Goal: Check status: Check status

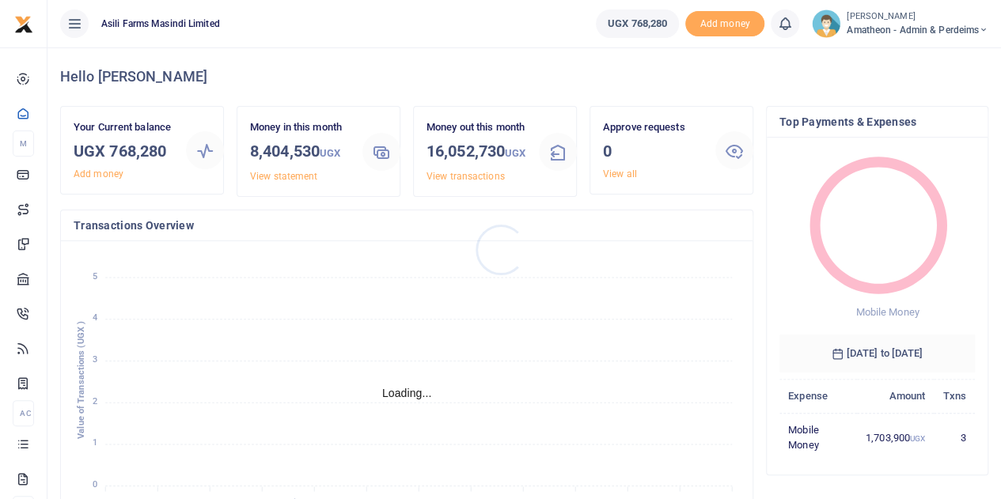
scroll to position [13, 13]
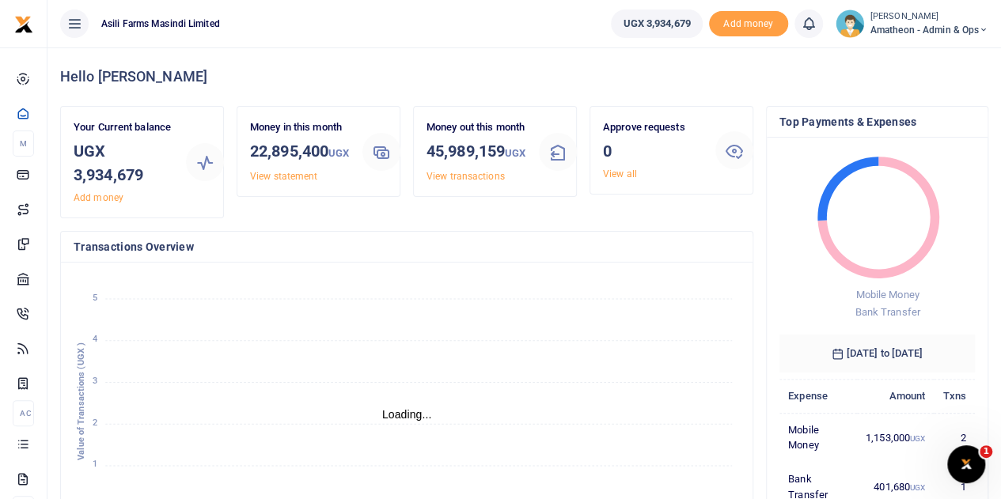
scroll to position [13, 13]
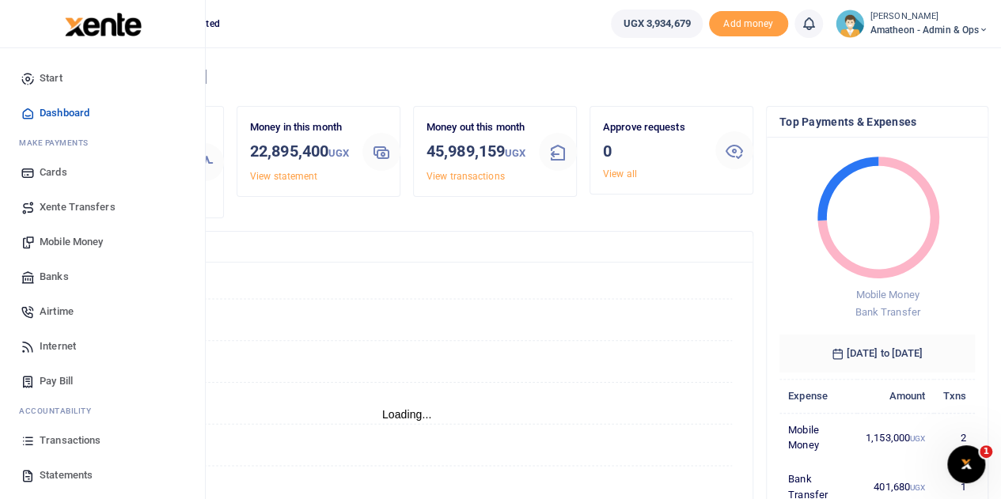
click at [55, 437] on span "Transactions" at bounding box center [70, 441] width 61 height 16
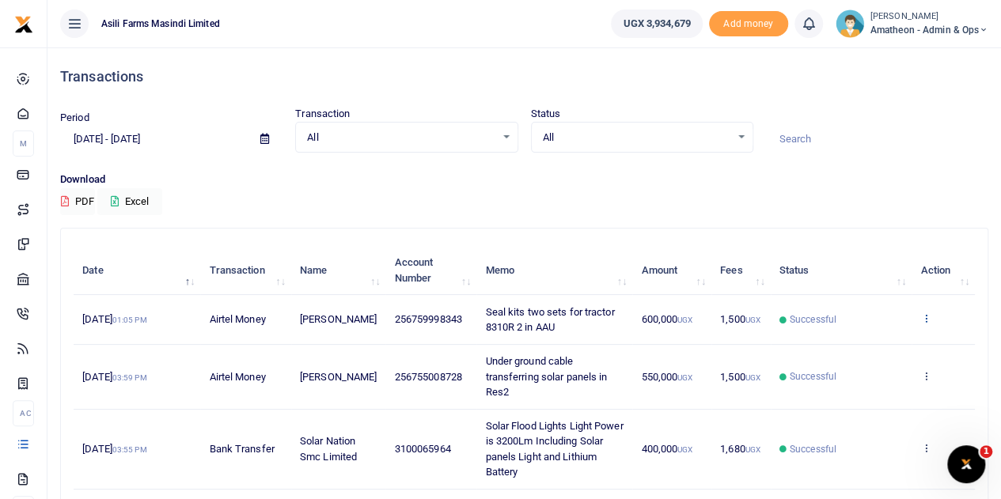
click at [924, 312] on icon at bounding box center [925, 317] width 10 height 11
click at [859, 350] on link "View details" at bounding box center [867, 346] width 125 height 22
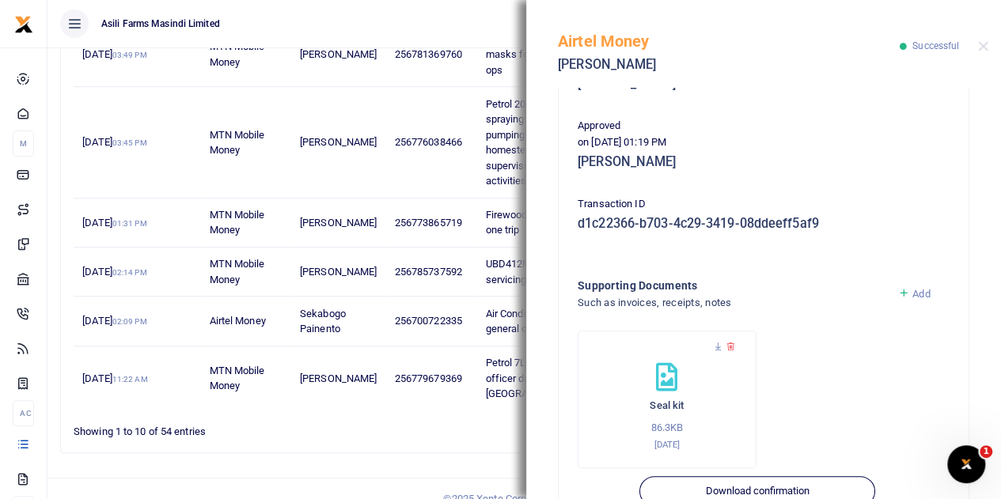
scroll to position [408, 0]
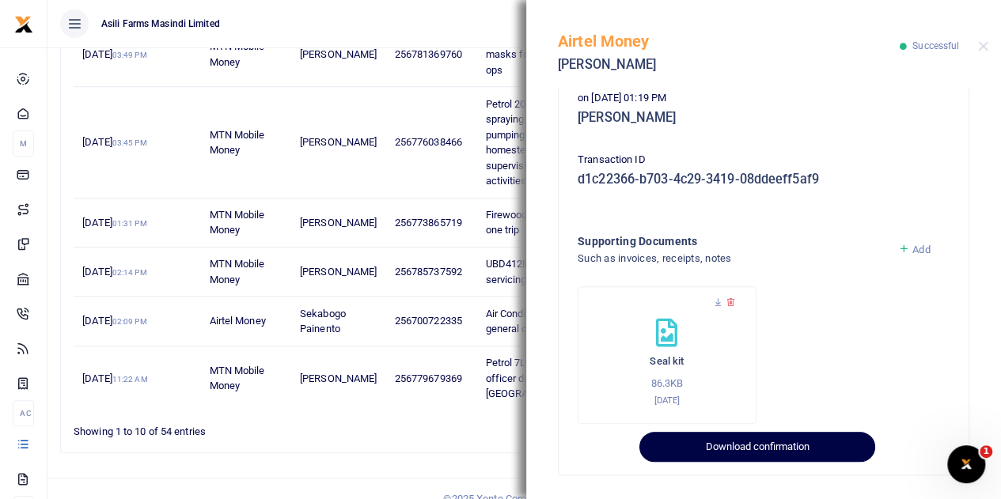
click at [748, 440] on button "Download confirmation" at bounding box center [756, 447] width 235 height 30
